Goal: Find contact information: Find contact information

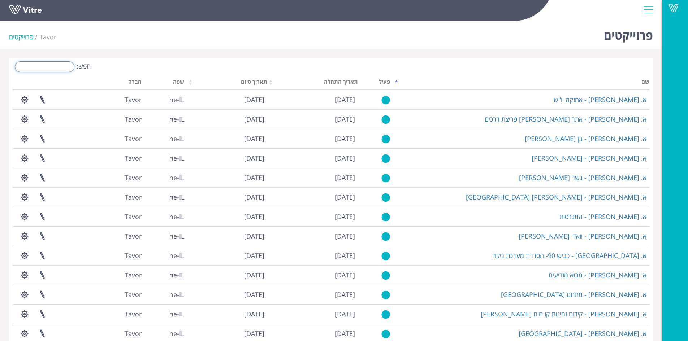
click at [71, 68] on input "חפש:" at bounding box center [45, 66] width 60 height 11
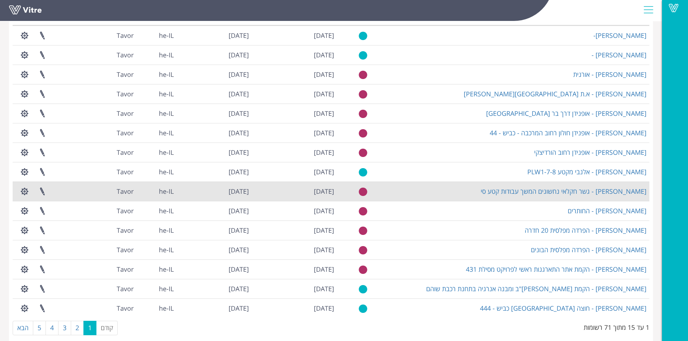
scroll to position [74, 0]
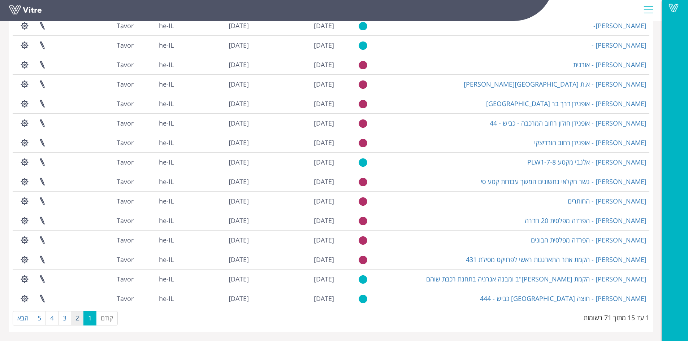
type input "[PERSON_NAME]"
click at [77, 324] on link "2" at bounding box center [77, 318] width 13 height 14
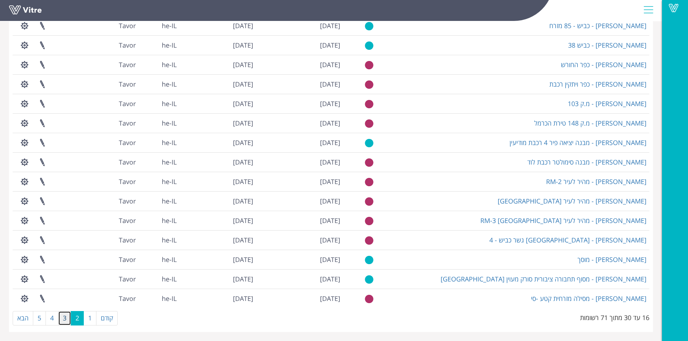
click at [69, 321] on link "3" at bounding box center [64, 318] width 13 height 14
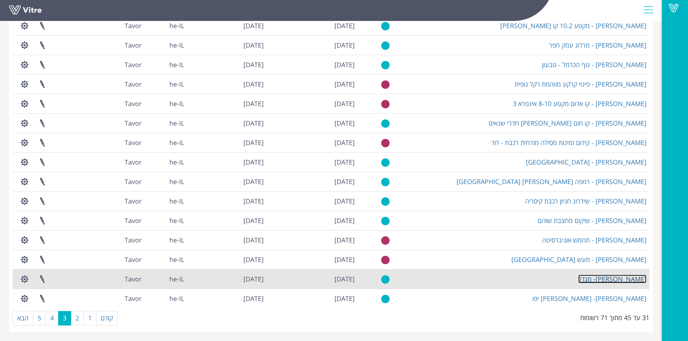
click at [627, 279] on link "[PERSON_NAME]- מגדל" at bounding box center [612, 279] width 68 height 9
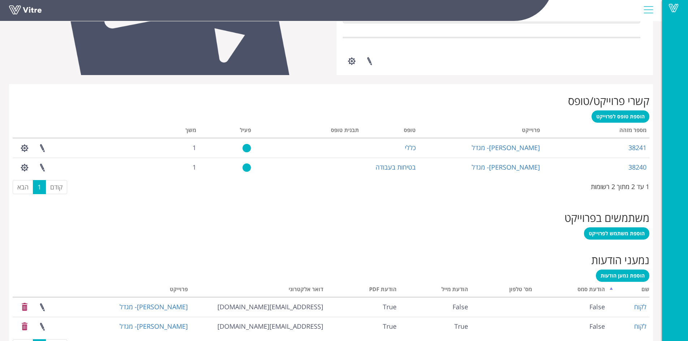
scroll to position [255, 0]
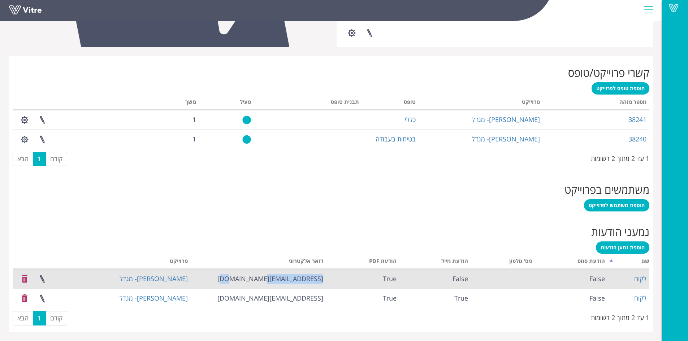
drag, startPoint x: 268, startPoint y: 279, endPoint x: 324, endPoint y: 284, distance: 57.0
click at [324, 284] on td "naory@olenik.co.il" at bounding box center [258, 279] width 135 height 20
copy td "naory@olenik.co.il"
